Goal: Task Accomplishment & Management: Use online tool/utility

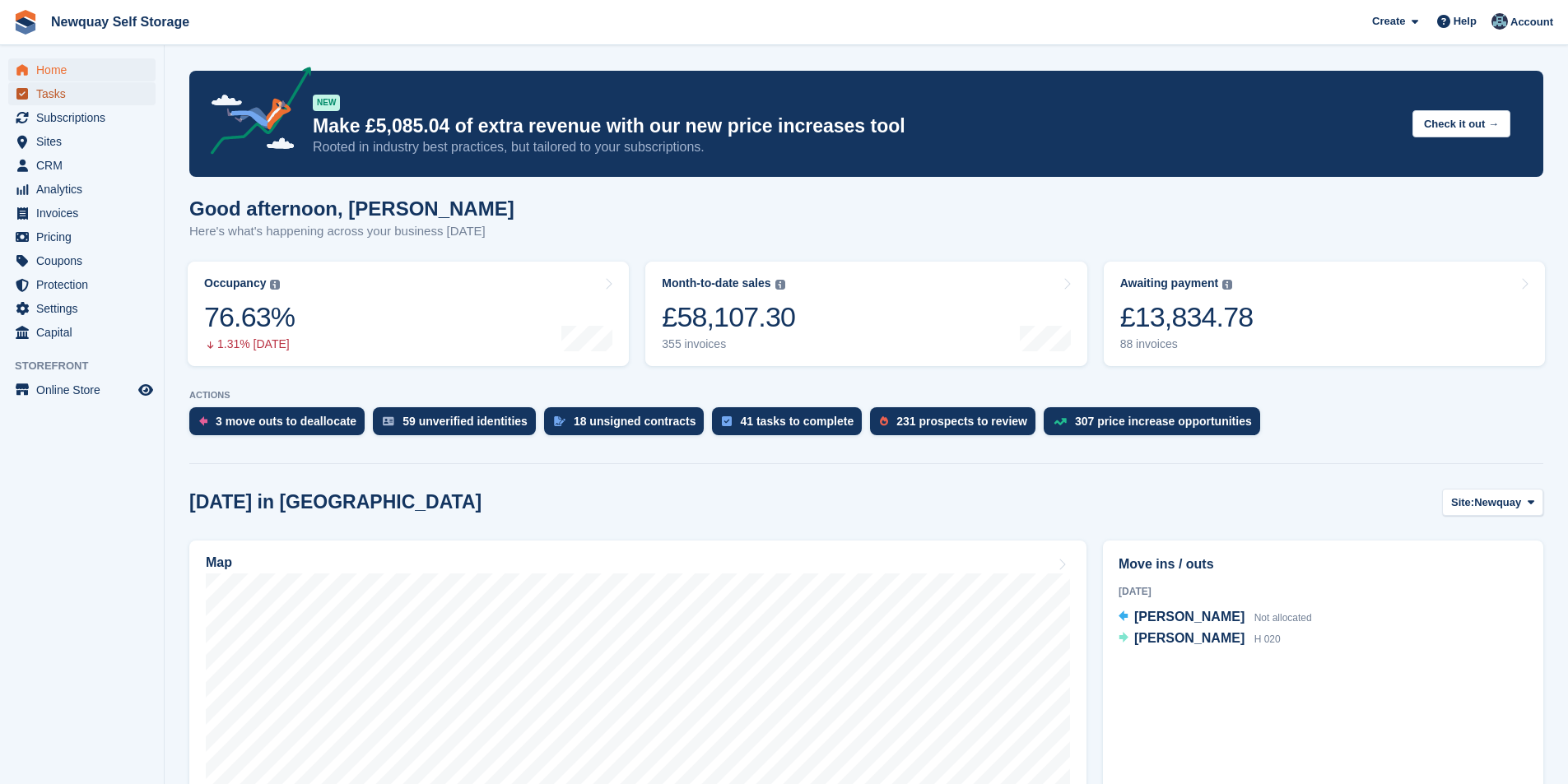
click at [60, 96] on span "Tasks" at bounding box center [85, 94] width 99 height 23
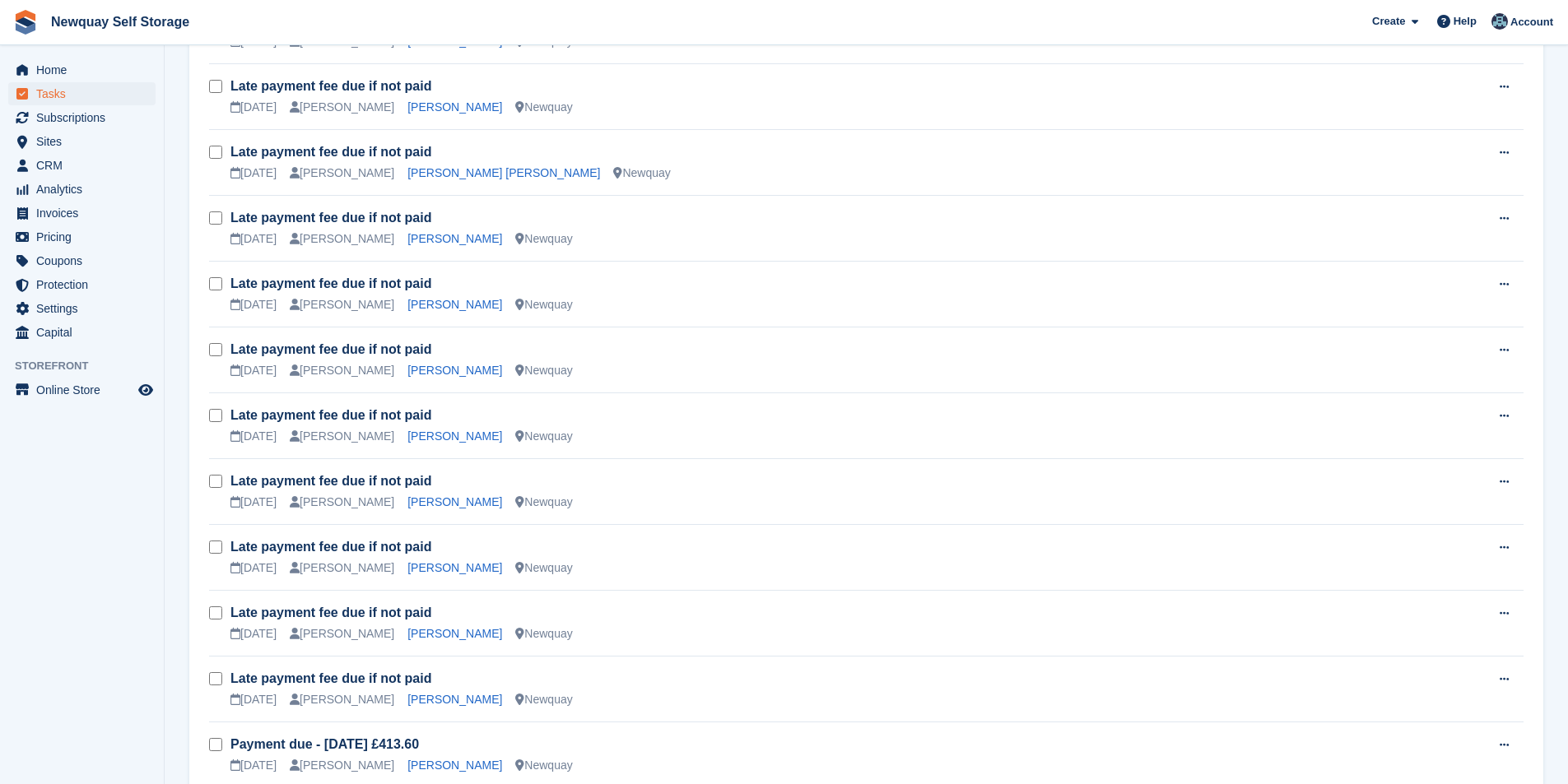
scroll to position [2224, 0]
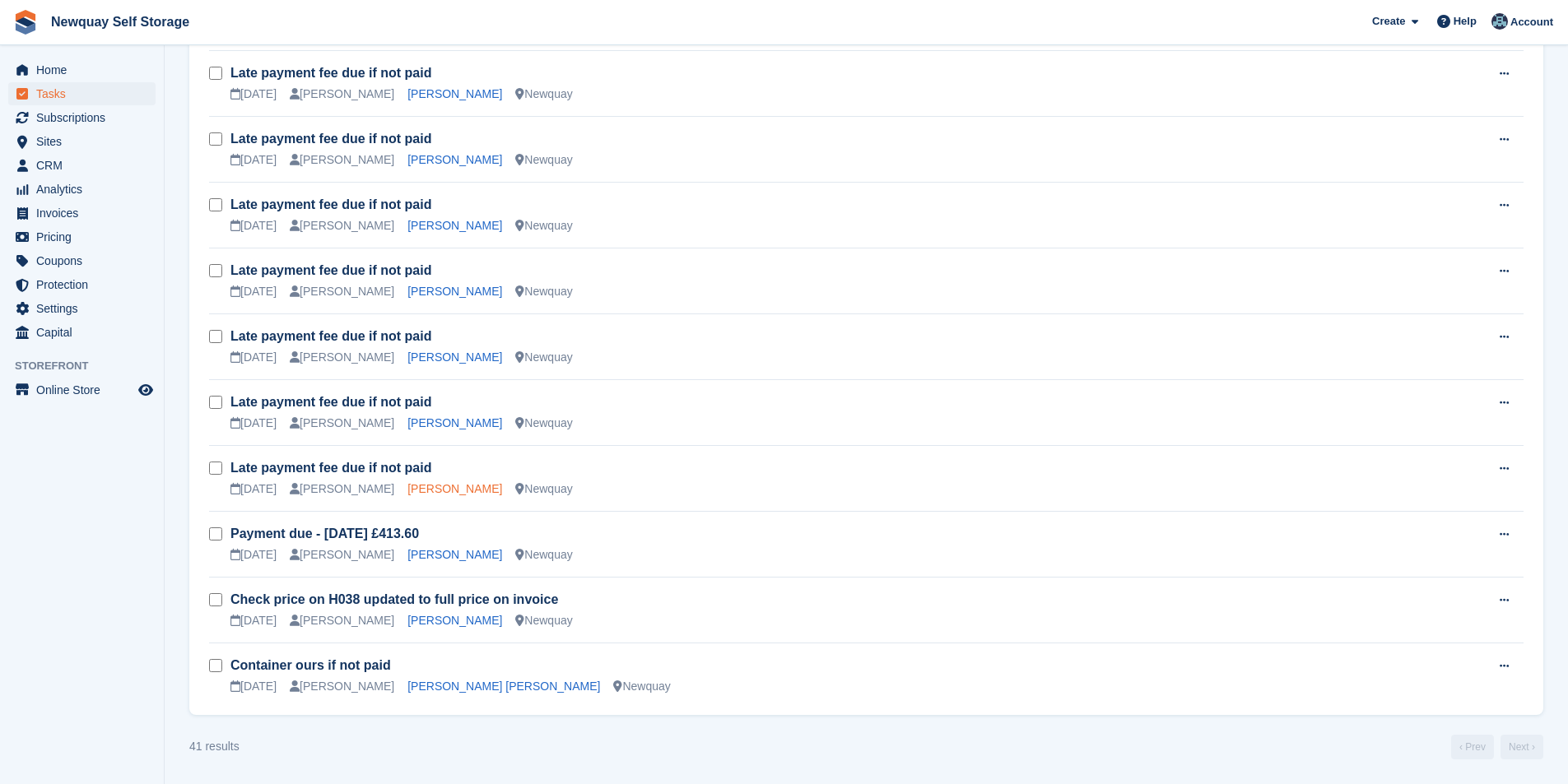
click at [416, 490] on link "[PERSON_NAME]" at bounding box center [454, 488] width 95 height 13
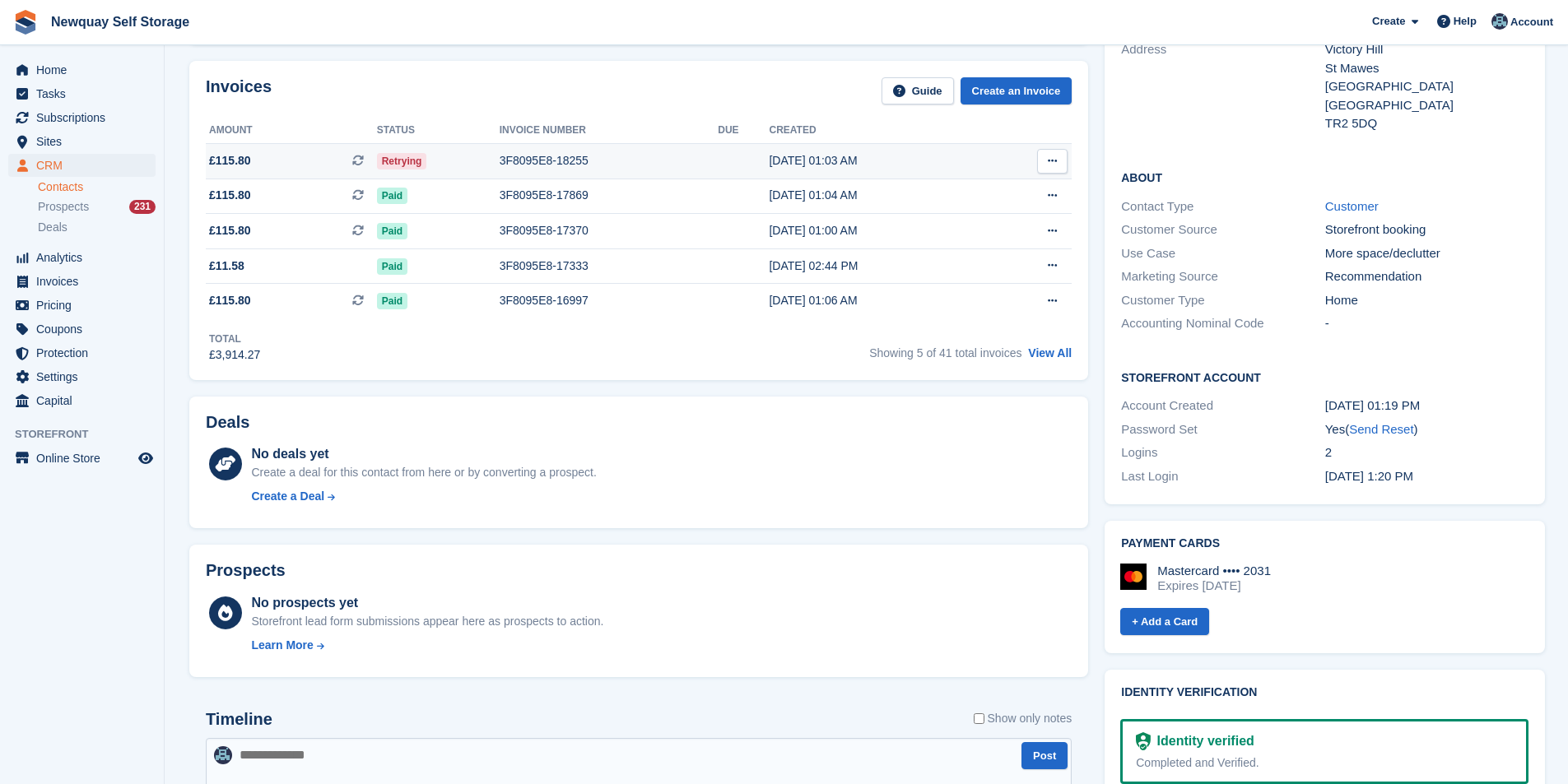
scroll to position [247, 0]
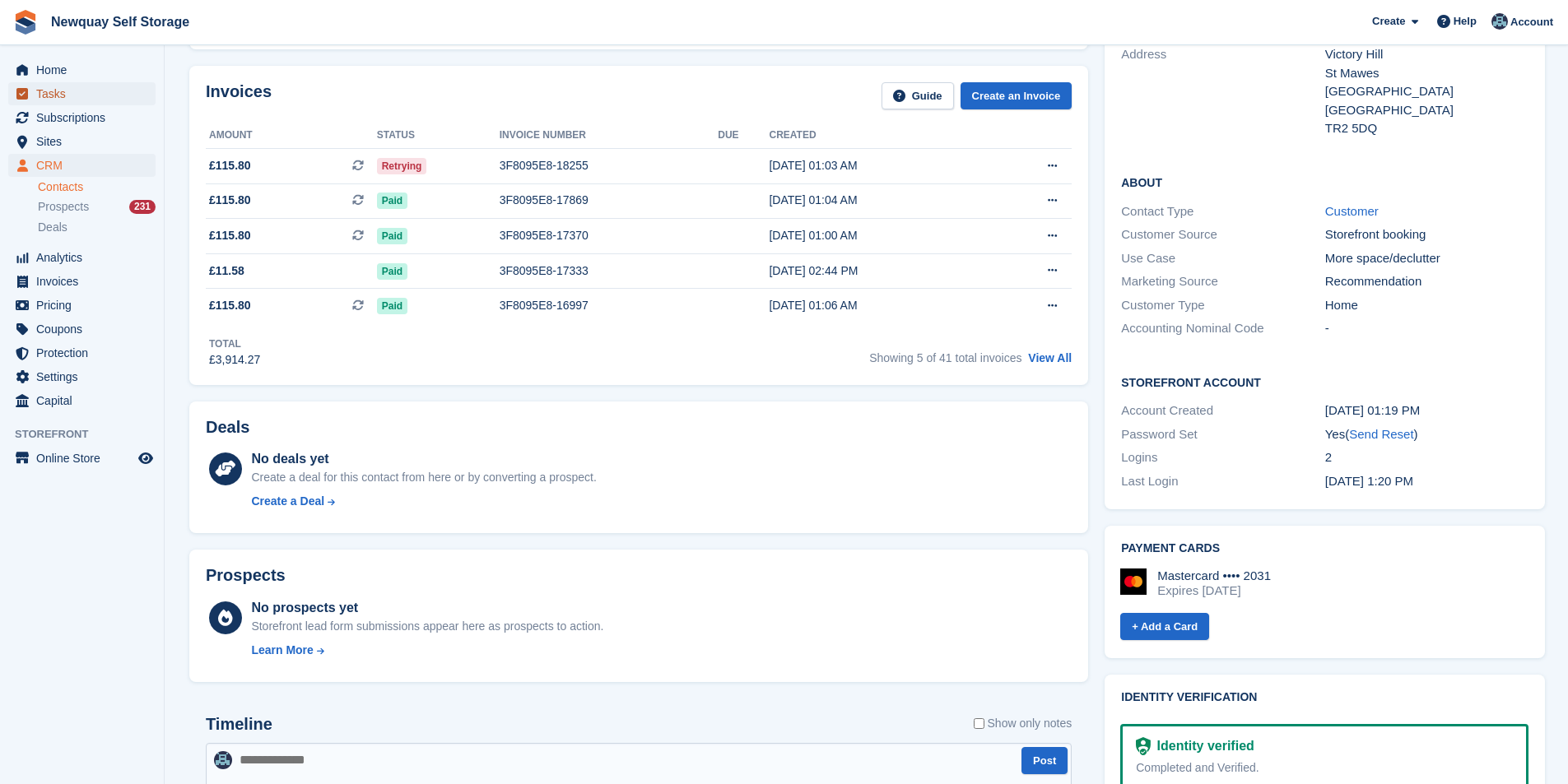
click at [75, 91] on span "Tasks" at bounding box center [85, 94] width 99 height 23
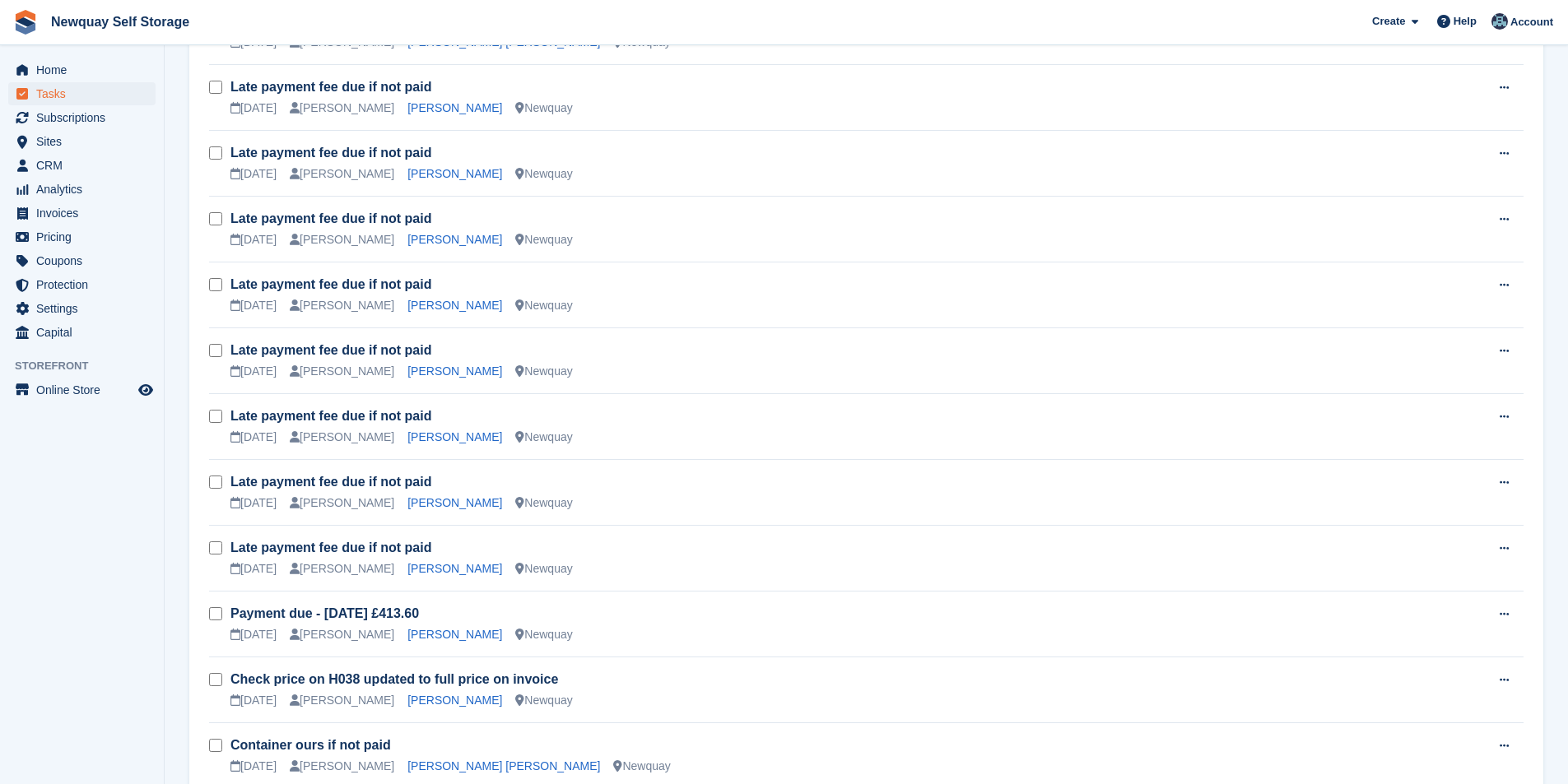
scroll to position [2224, 0]
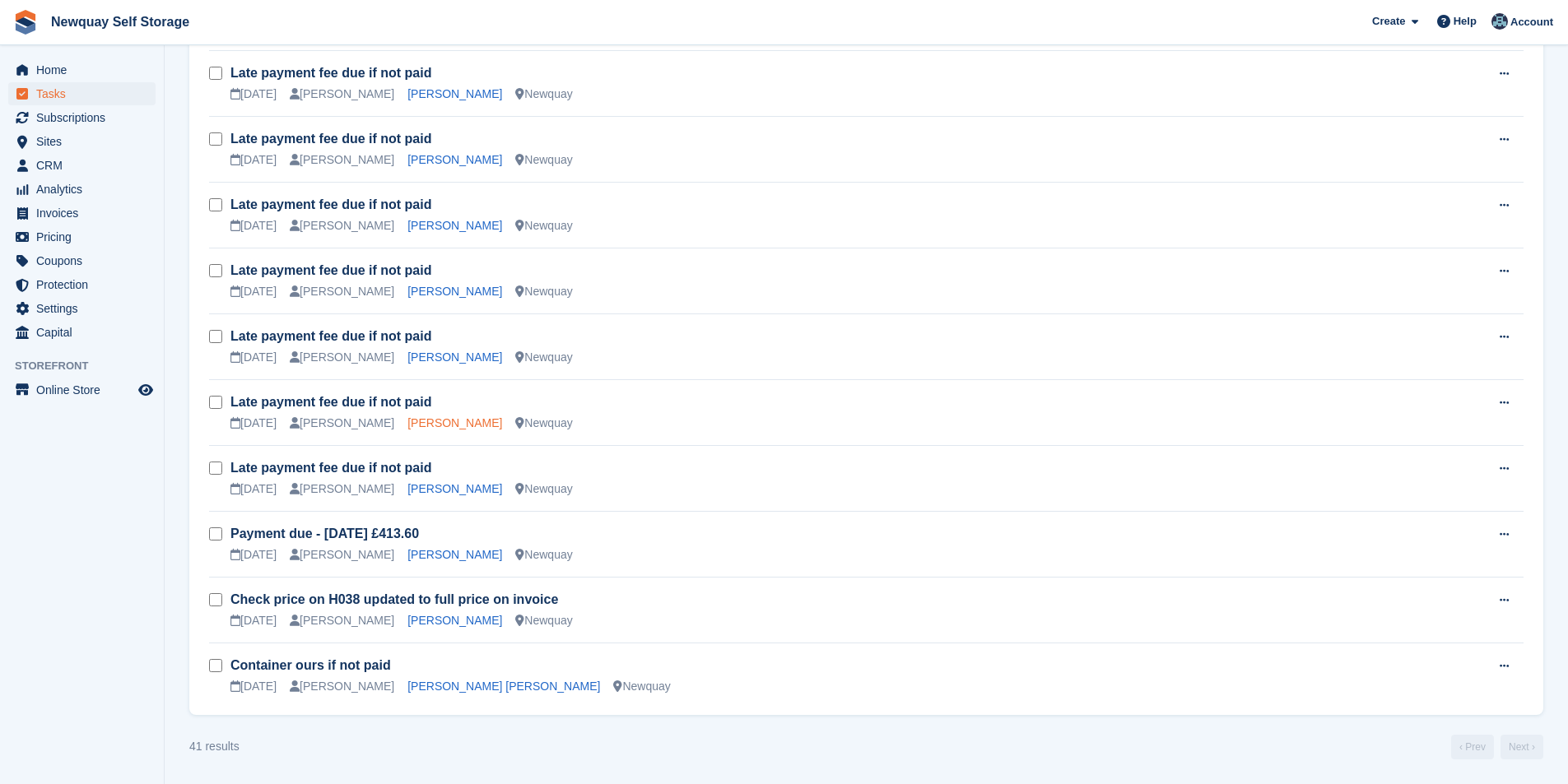
click at [434, 427] on link "[PERSON_NAME]" at bounding box center [454, 422] width 95 height 13
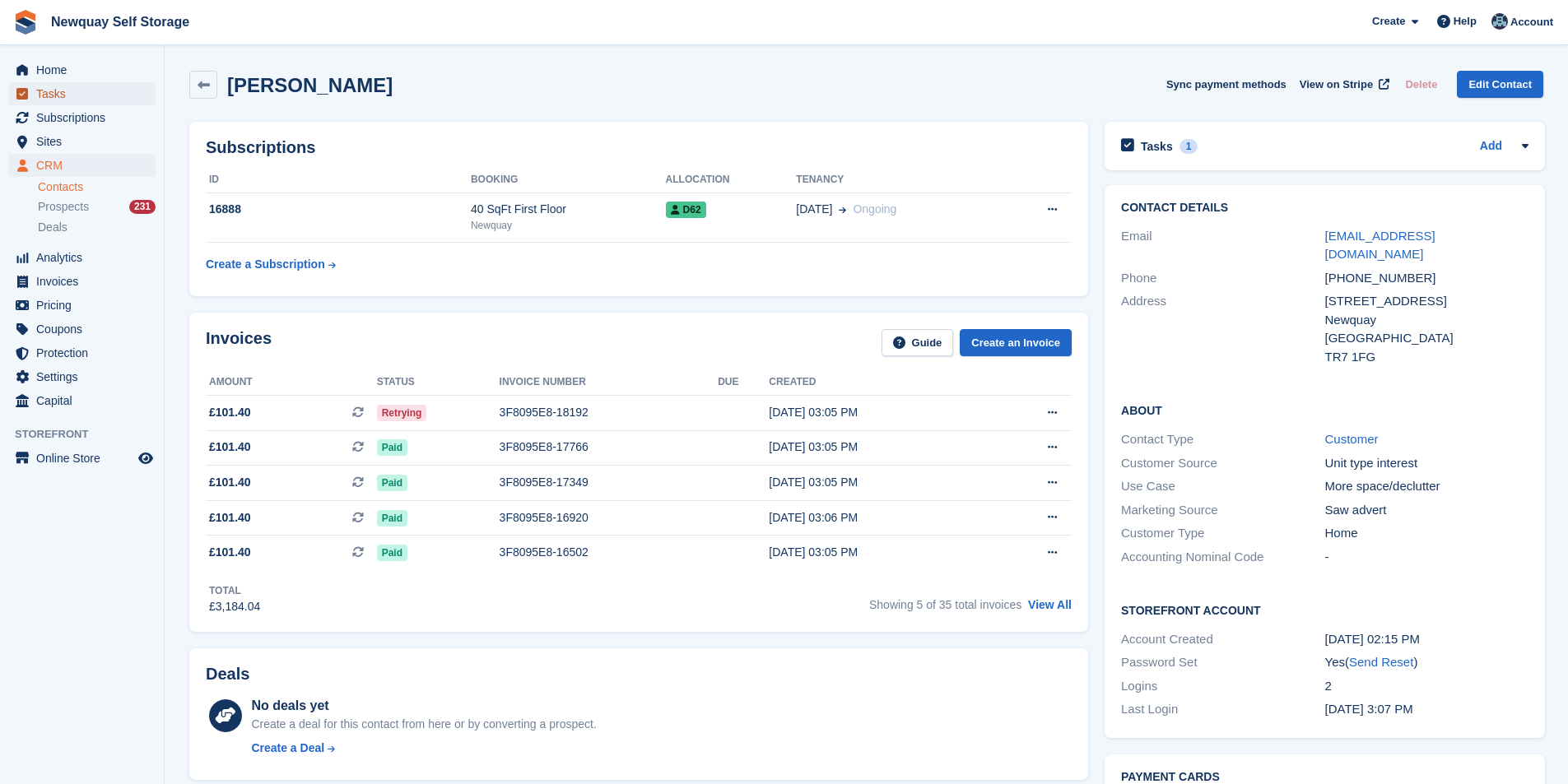
click at [61, 96] on span "Tasks" at bounding box center [85, 94] width 99 height 23
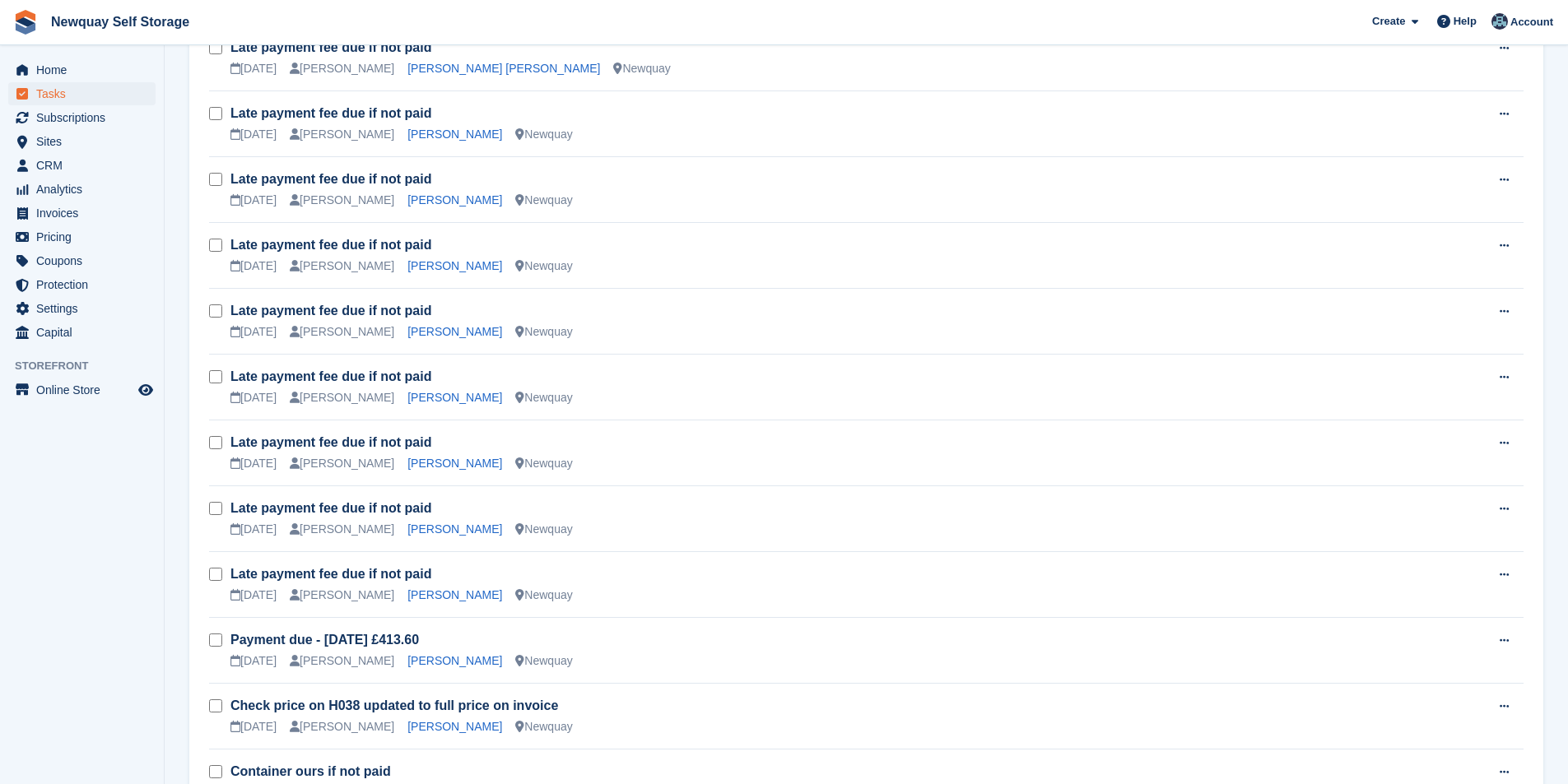
scroll to position [2224, 0]
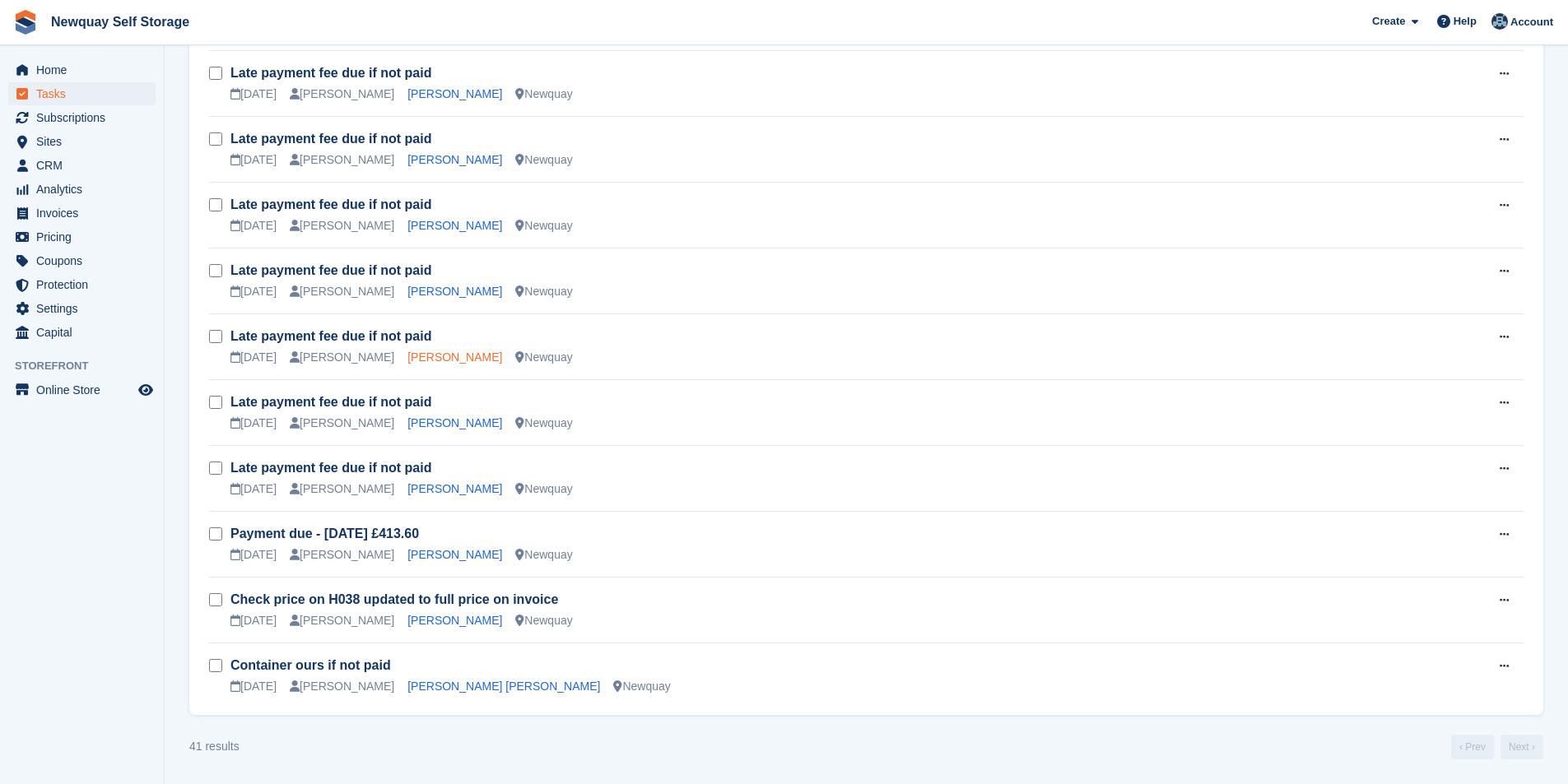
click at [407, 352] on link "[PERSON_NAME]" at bounding box center [454, 356] width 95 height 13
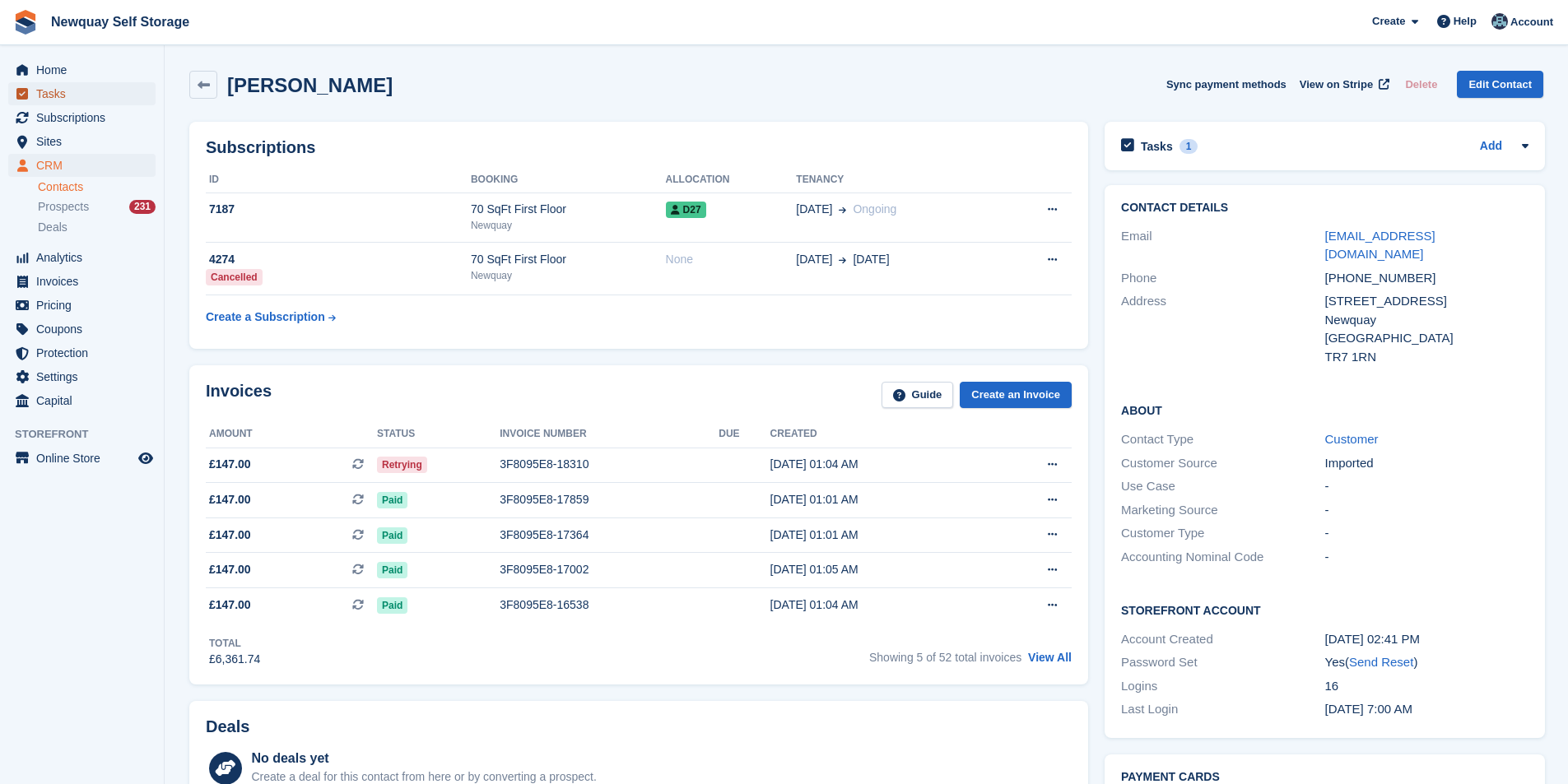
click at [70, 91] on span "Tasks" at bounding box center [85, 94] width 99 height 23
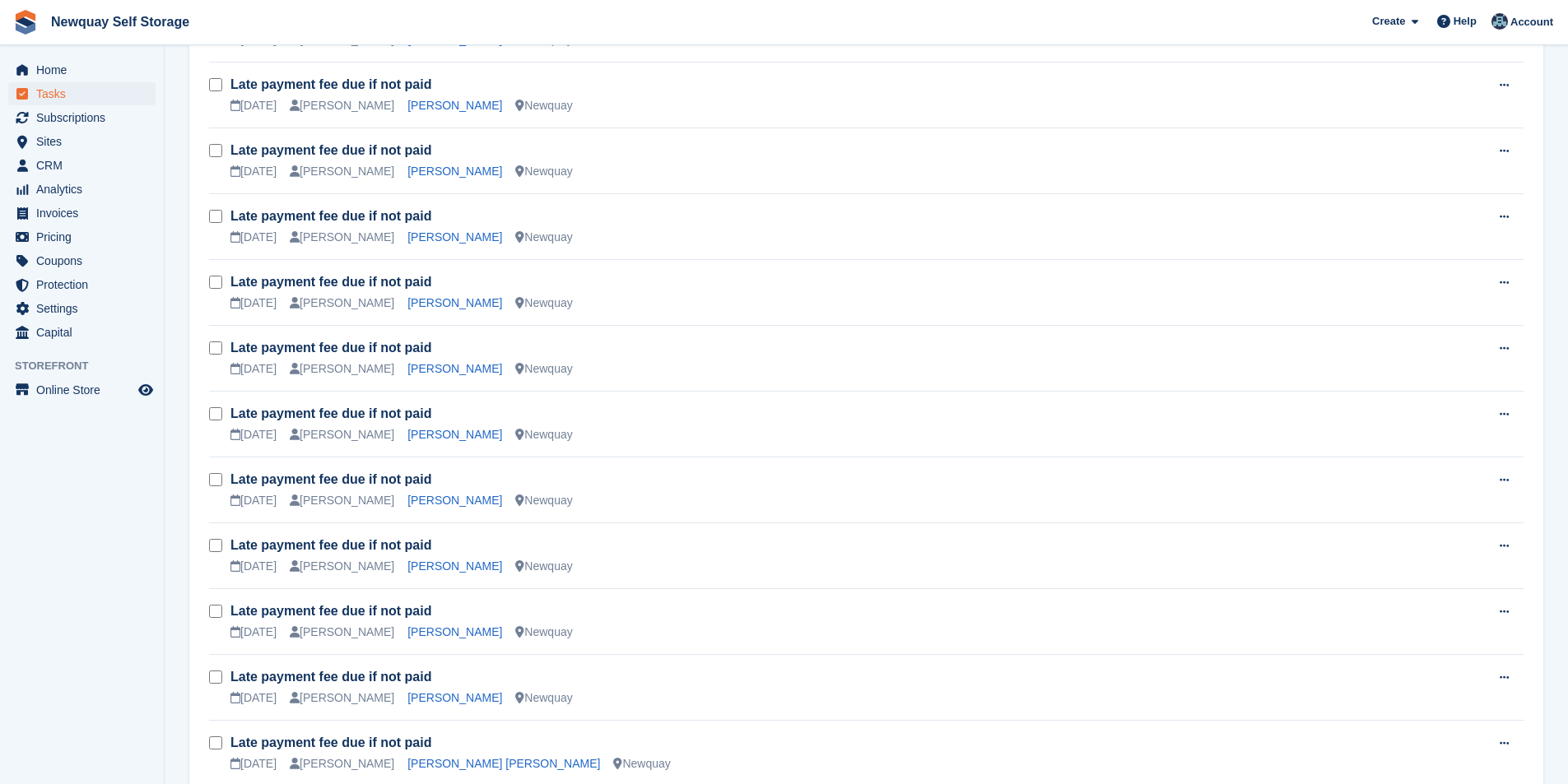
scroll to position [1646, 0]
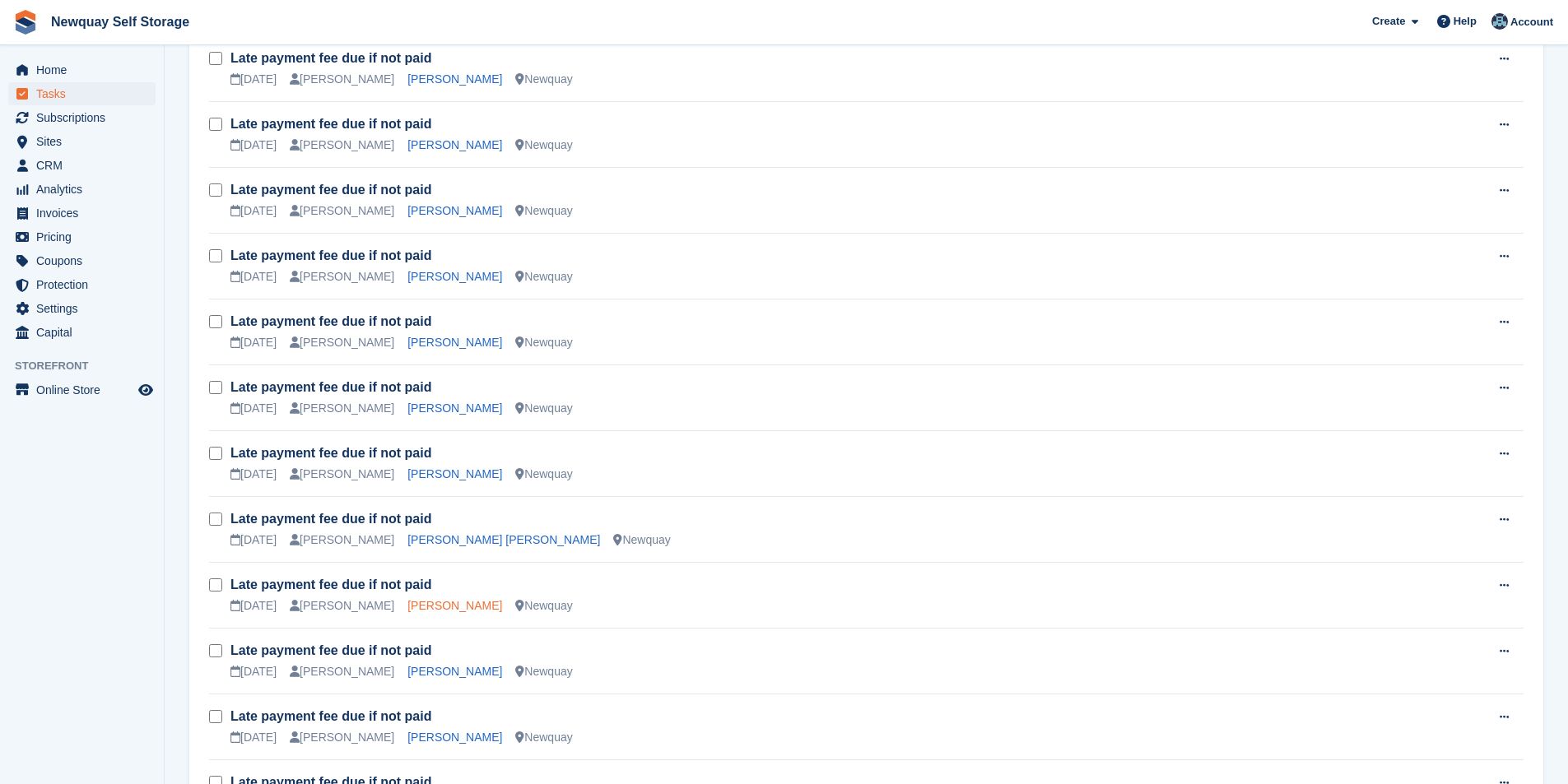
click at [407, 608] on link "[PERSON_NAME]" at bounding box center [454, 605] width 95 height 13
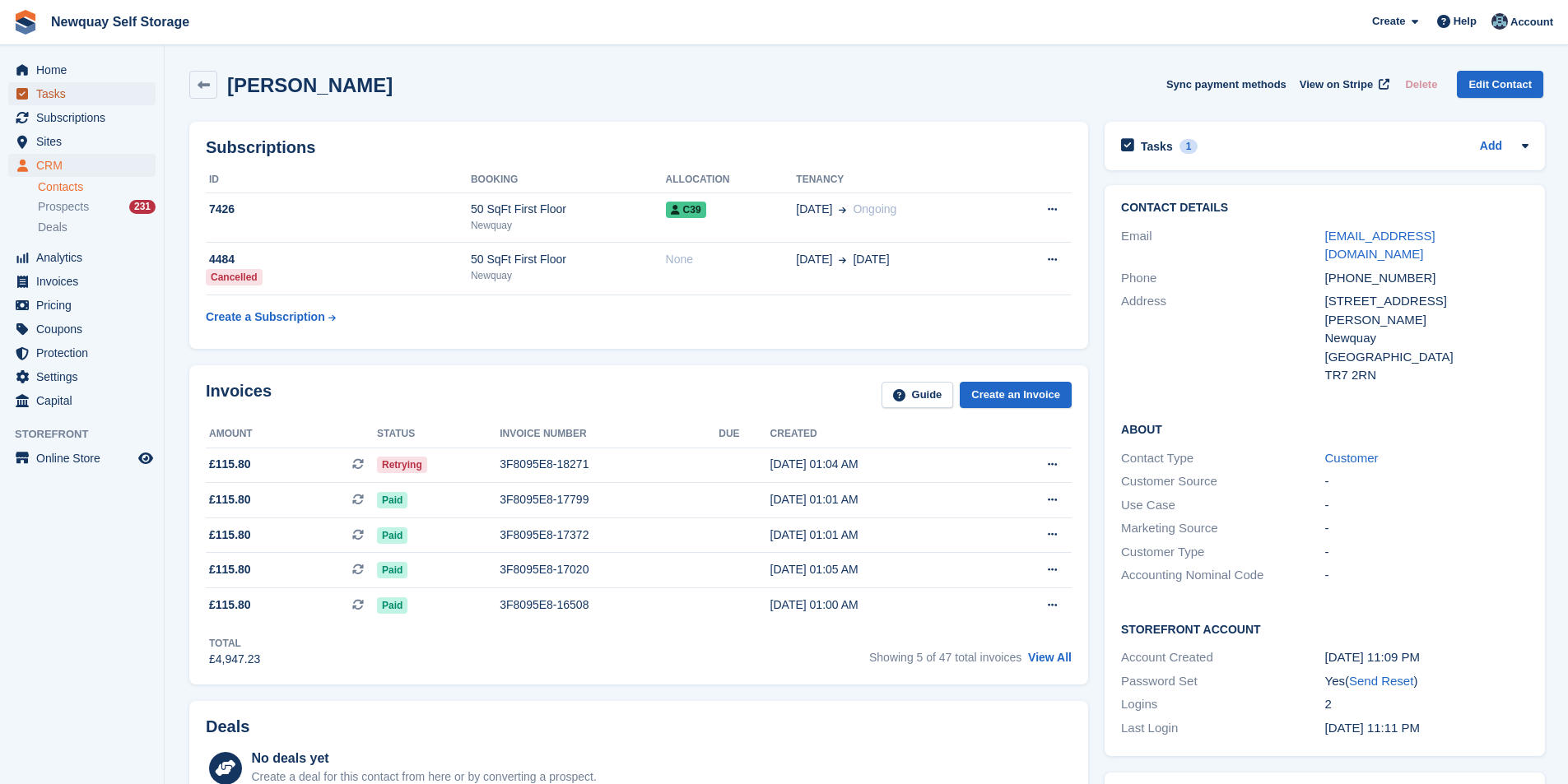
click at [86, 92] on span "Tasks" at bounding box center [85, 94] width 99 height 23
